Goal: Task Accomplishment & Management: Manage account settings

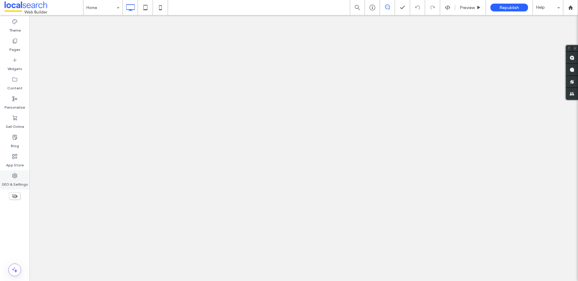
click at [6, 175] on div "SEO & Settings" at bounding box center [15, 180] width 30 height 19
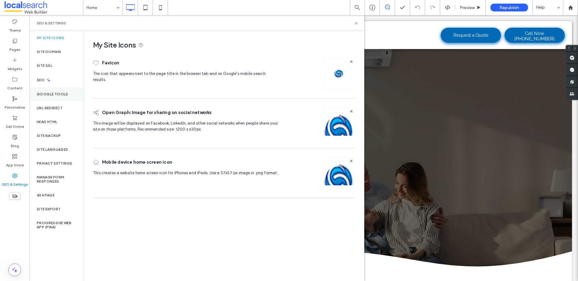
click at [55, 89] on div "Google Tools" at bounding box center [57, 94] width 54 height 14
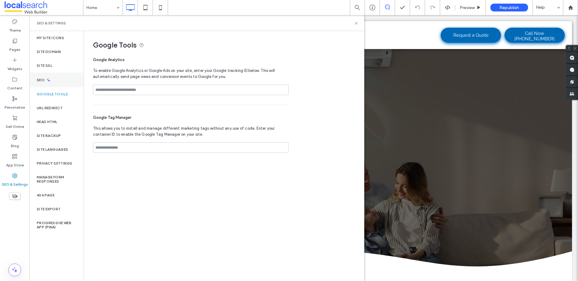
click at [60, 82] on div "SEO" at bounding box center [57, 80] width 54 height 15
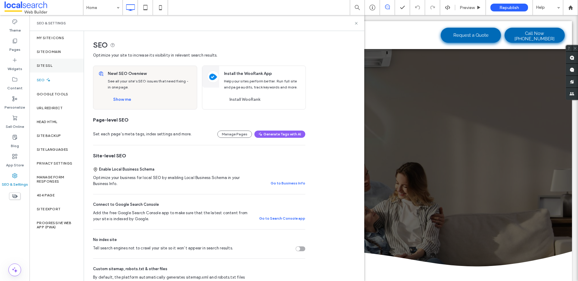
click at [62, 68] on div "Site SSL" at bounding box center [57, 66] width 54 height 14
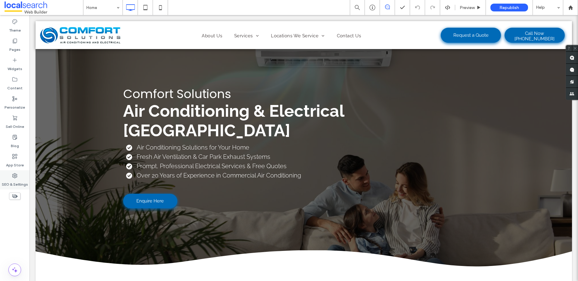
click at [21, 175] on div "SEO & Settings" at bounding box center [15, 180] width 30 height 19
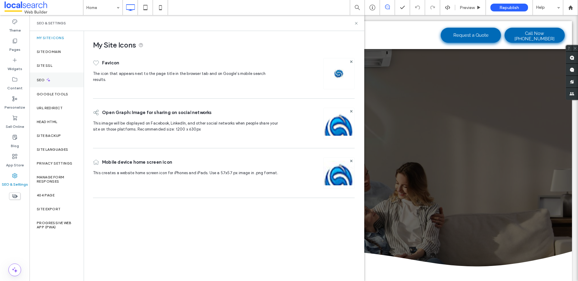
click at [63, 82] on div "SEO" at bounding box center [57, 80] width 54 height 15
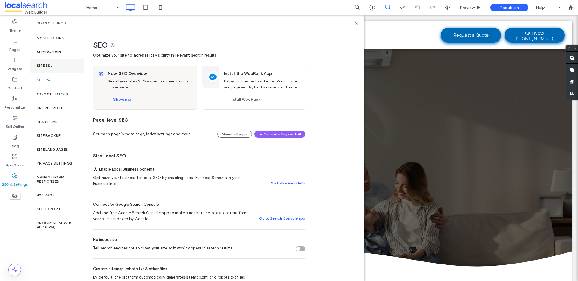
click at [78, 70] on div "Site SSL" at bounding box center [57, 66] width 54 height 14
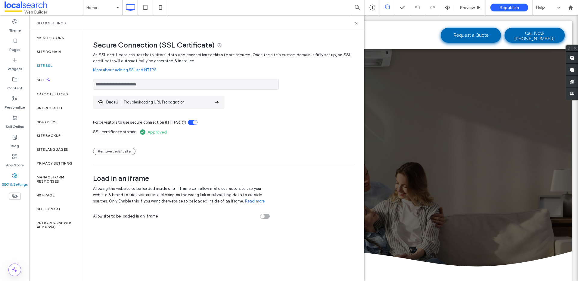
click at [196, 123] on div "toggle" at bounding box center [195, 123] width 4 height 4
click at [195, 123] on div "toggle" at bounding box center [193, 122] width 10 height 5
click at [55, 65] on div "Site SSL" at bounding box center [57, 66] width 54 height 14
click at [55, 77] on div "SEO" at bounding box center [57, 80] width 54 height 15
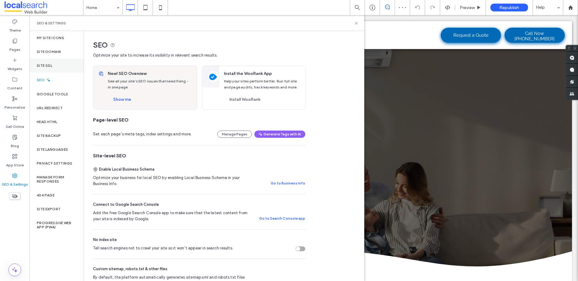
click at [63, 66] on div "Site SSL" at bounding box center [57, 66] width 54 height 14
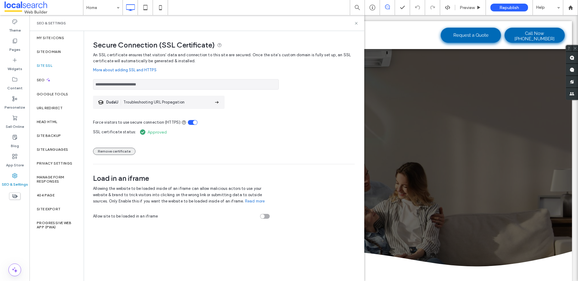
click at [117, 147] on div "Remove certificate" at bounding box center [224, 148] width 262 height 13
click at [119, 150] on button "Remove certificate" at bounding box center [114, 151] width 42 height 7
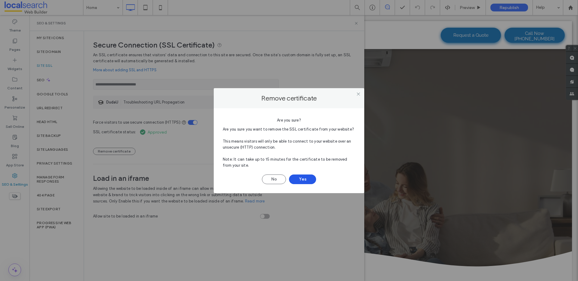
click at [294, 176] on button "Yes" at bounding box center [302, 180] width 27 height 10
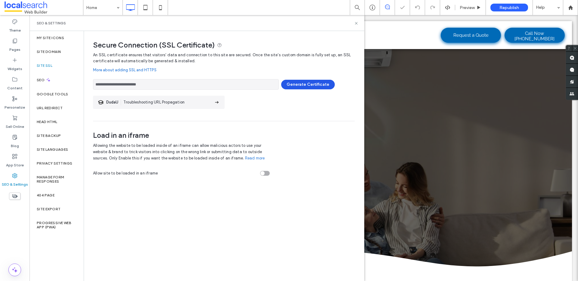
click at [309, 85] on button "Generate Certificate" at bounding box center [308, 85] width 54 height 10
